Goal: Download file/media

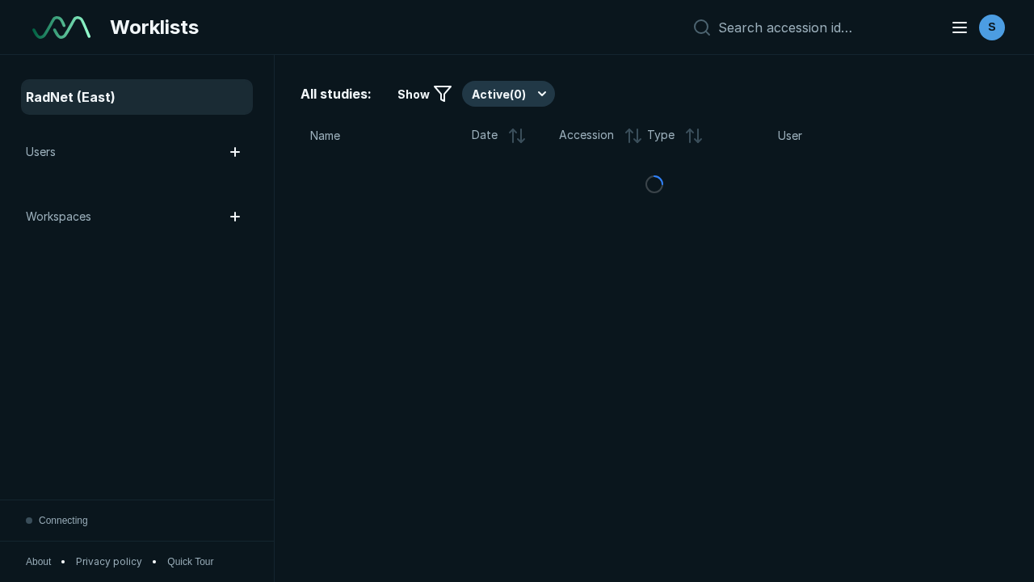
scroll to position [4412, 6730]
